Goal: Information Seeking & Learning: Learn about a topic

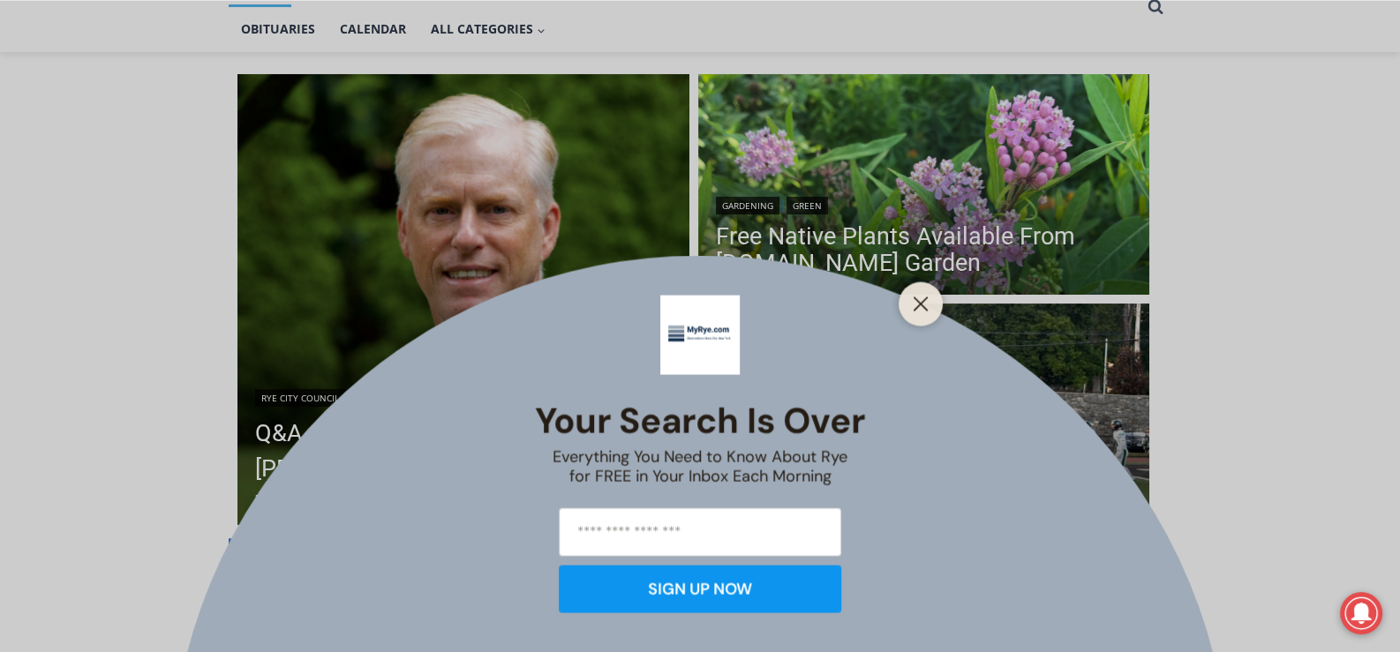
scroll to position [529, 0]
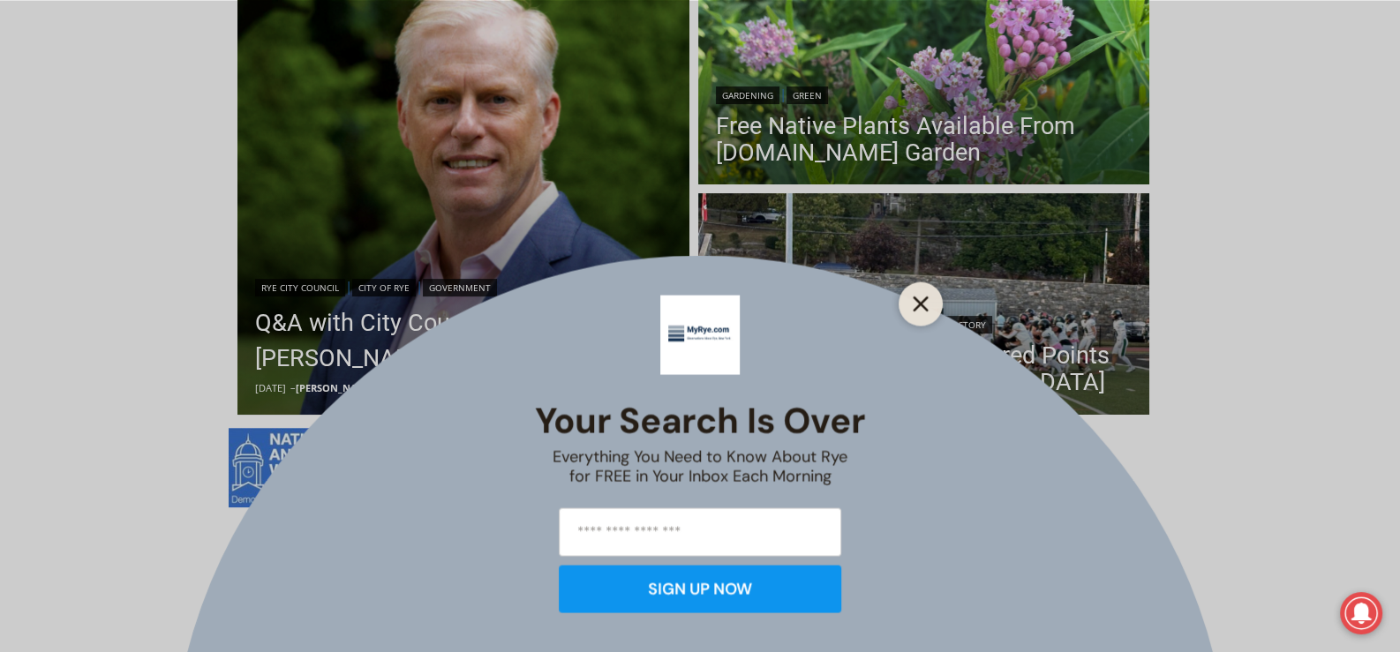
click at [913, 299] on icon "Close" at bounding box center [920, 304] width 16 height 16
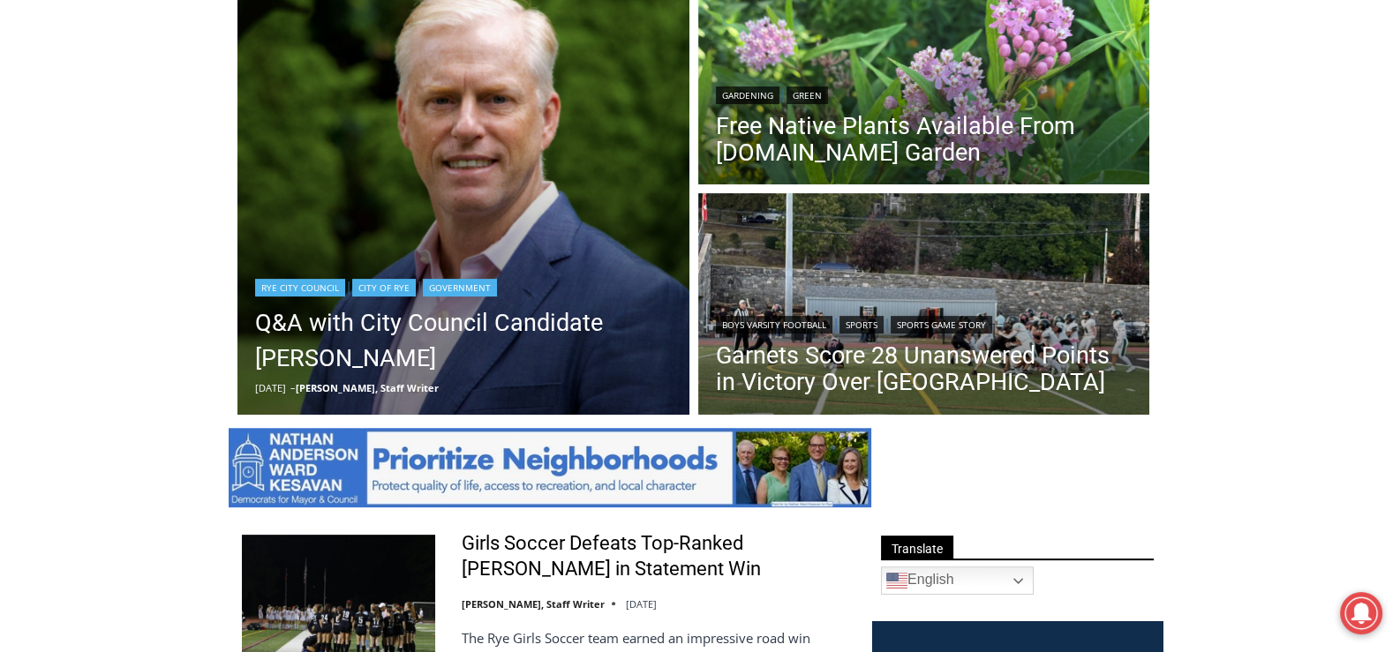
click at [466, 168] on img "Read More Q&A with City Council Candidate James Ward" at bounding box center [463, 190] width 452 height 452
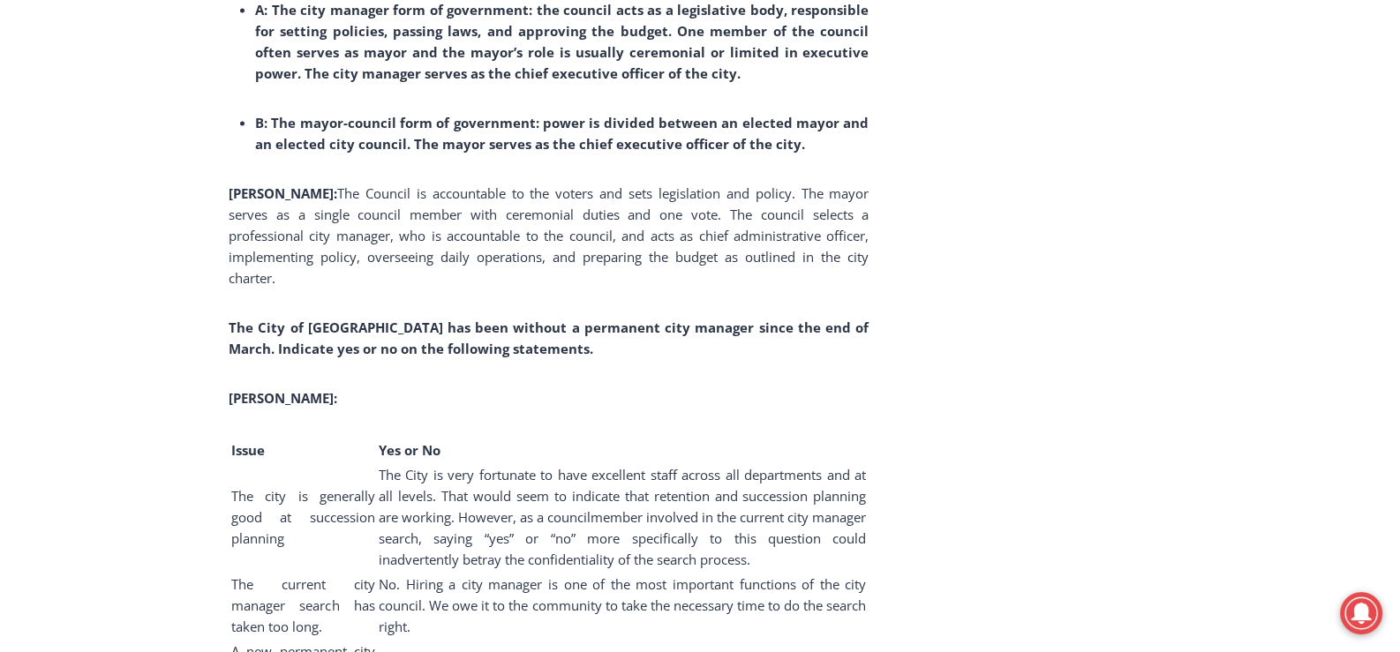
scroll to position [4910, 0]
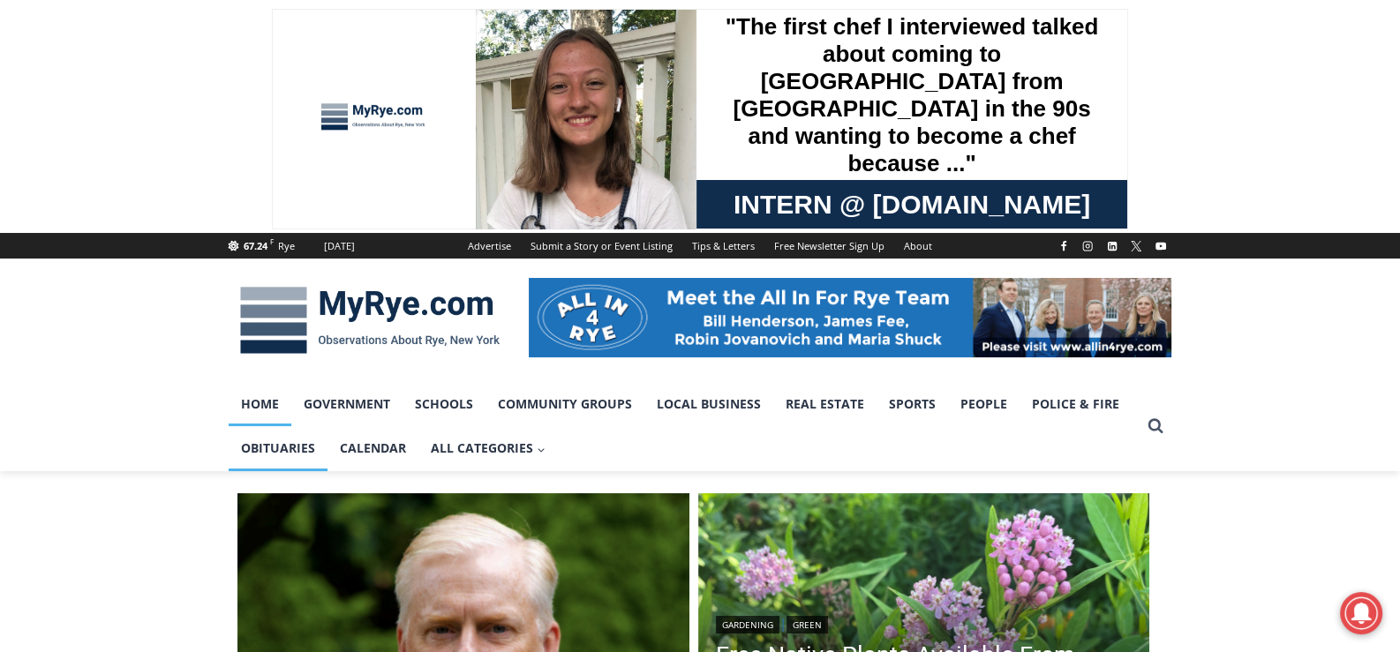
click at [304, 444] on link "Obituaries" at bounding box center [278, 448] width 99 height 44
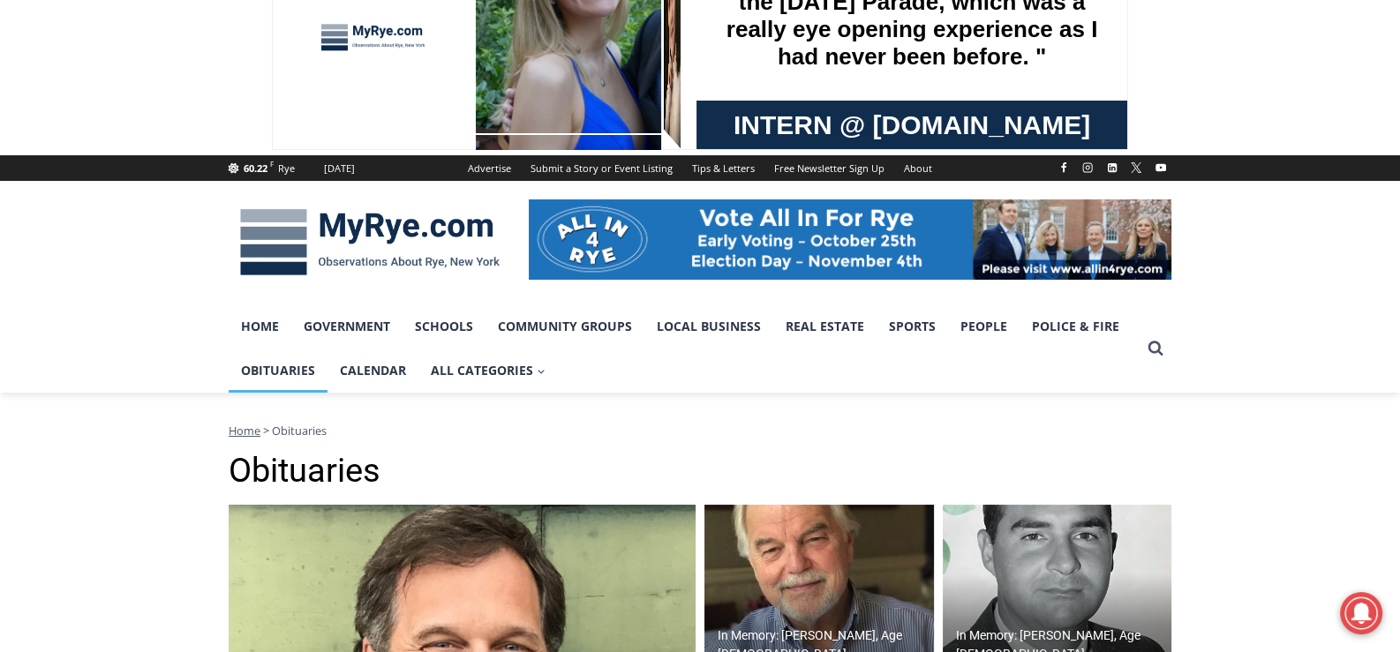
scroll to position [176, 0]
